Goal: Find specific page/section: Find specific page/section

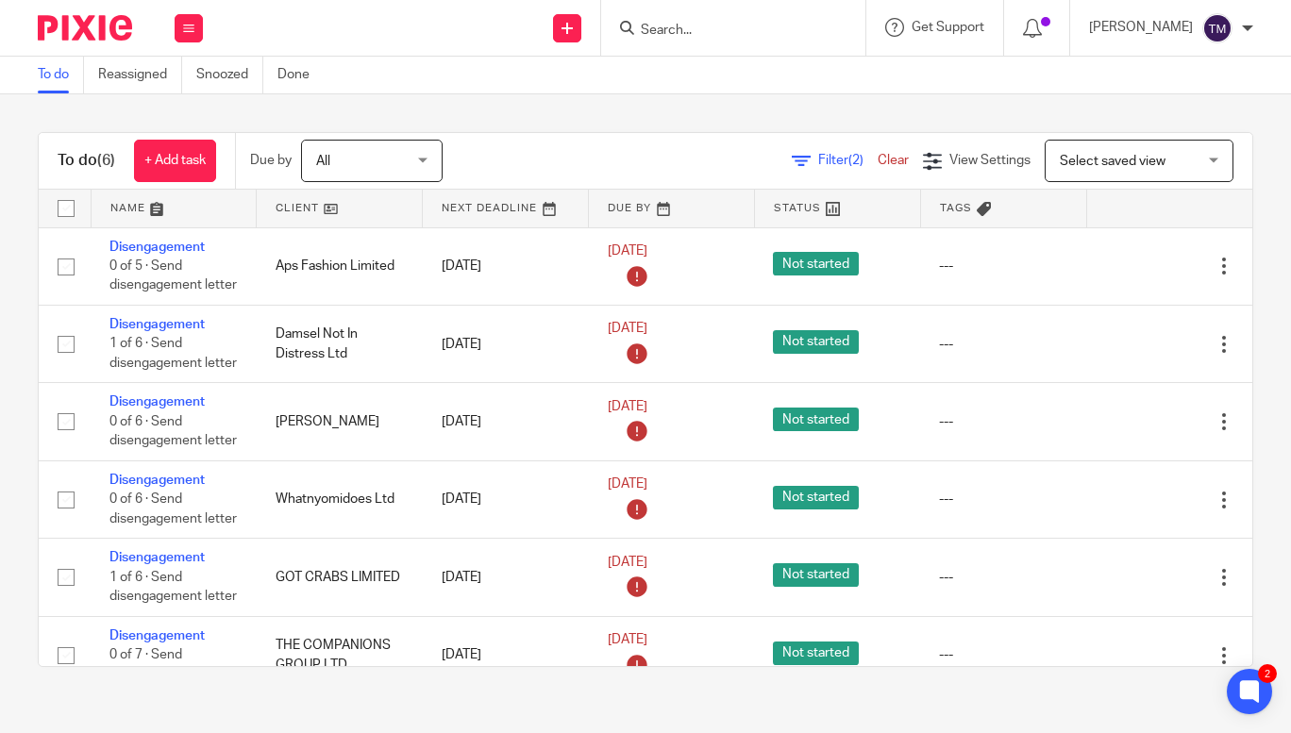
click at [684, 31] on input "Search" at bounding box center [724, 31] width 170 height 17
type input "cornish"
click at [748, 77] on link at bounding box center [837, 80] width 405 height 43
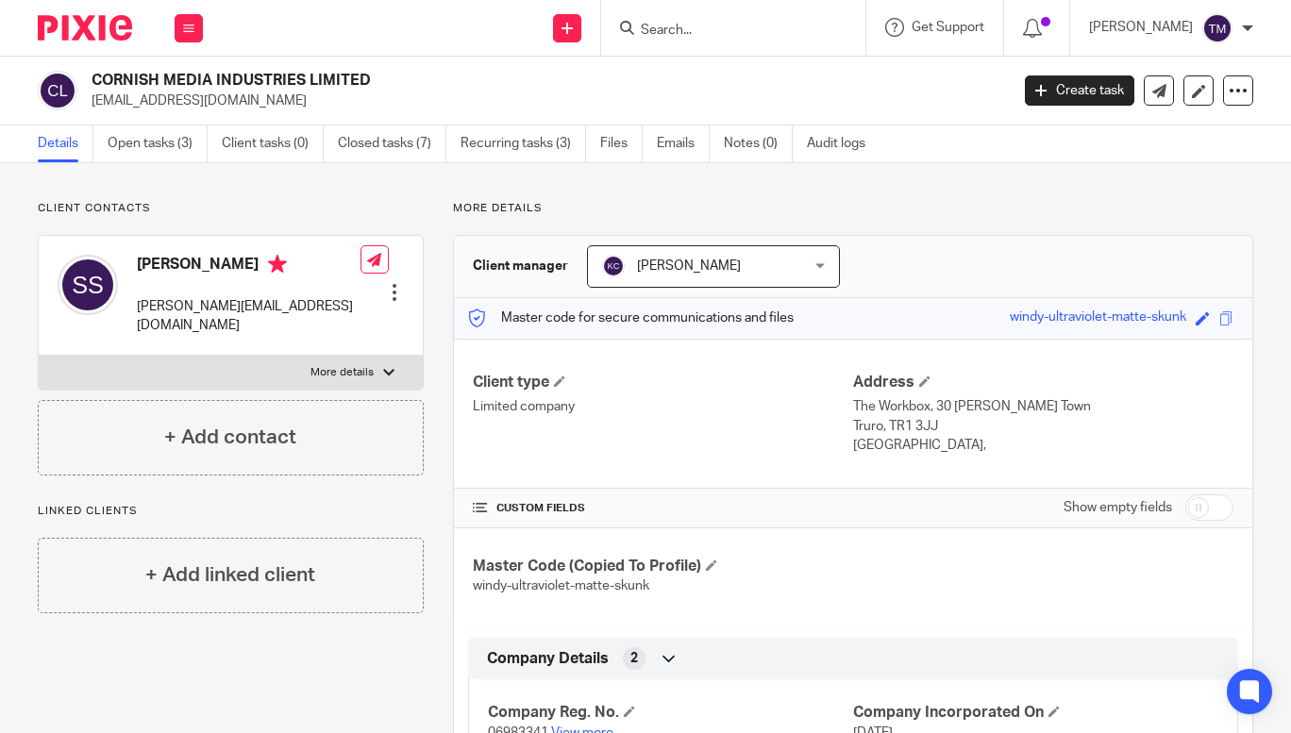
click at [678, 142] on link "Emails" at bounding box center [683, 143] width 53 height 37
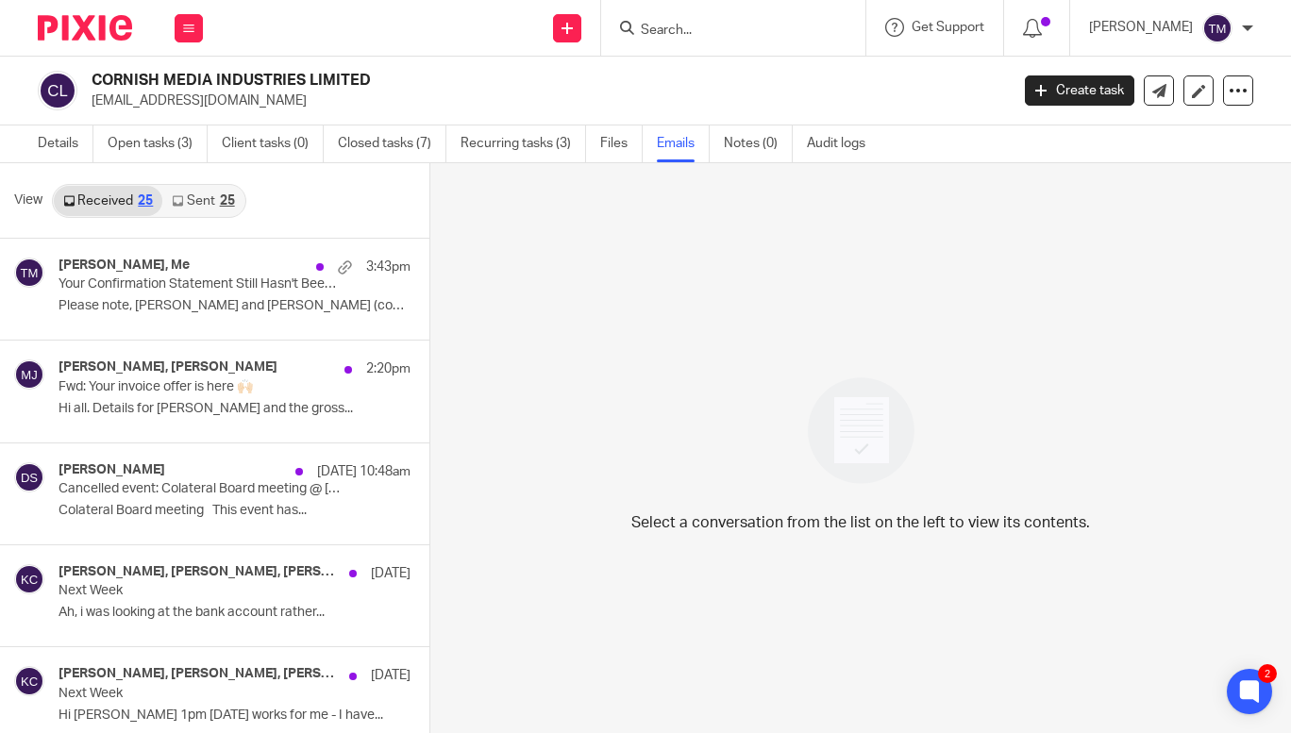
click at [69, 149] on link "Details" at bounding box center [66, 143] width 56 height 37
